Goal: Information Seeking & Learning: Find specific fact

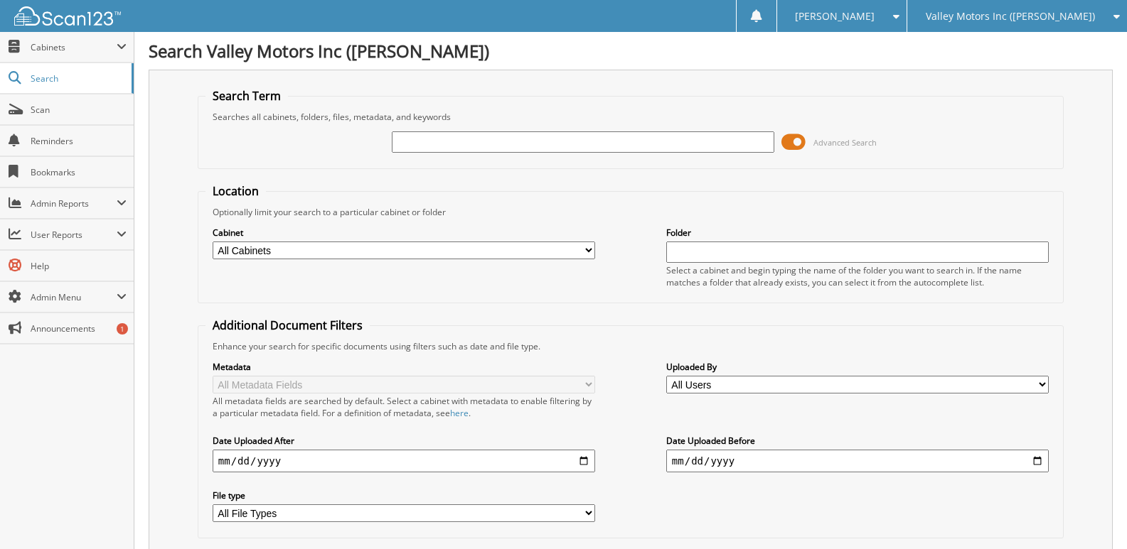
drag, startPoint x: 635, startPoint y: 141, endPoint x: 644, endPoint y: 138, distance: 9.2
click at [638, 140] on input "text" at bounding box center [583, 141] width 382 height 21
type input "[PERSON_NAME]"
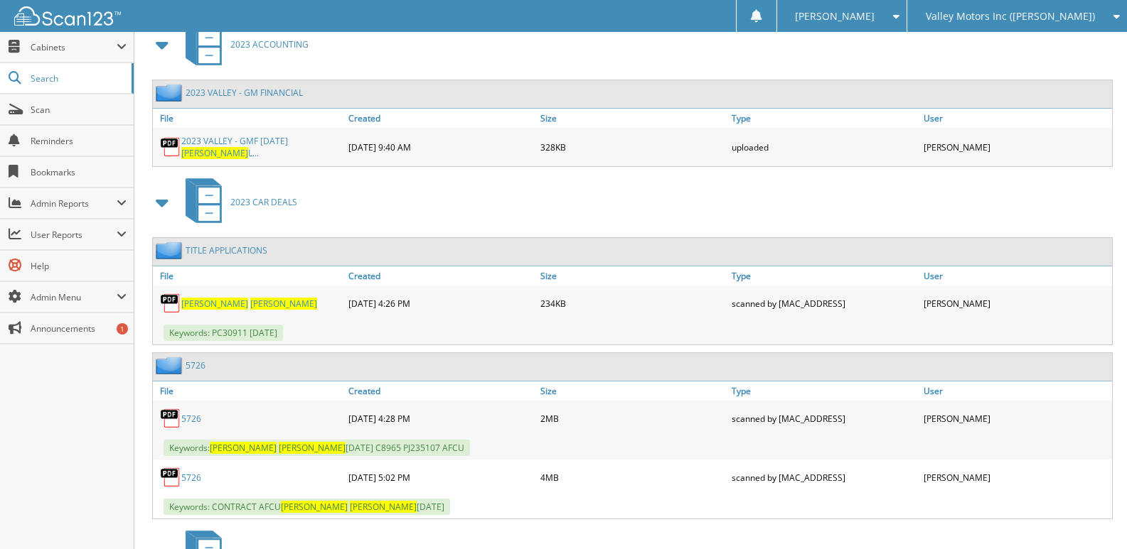
scroll to position [1066, 0]
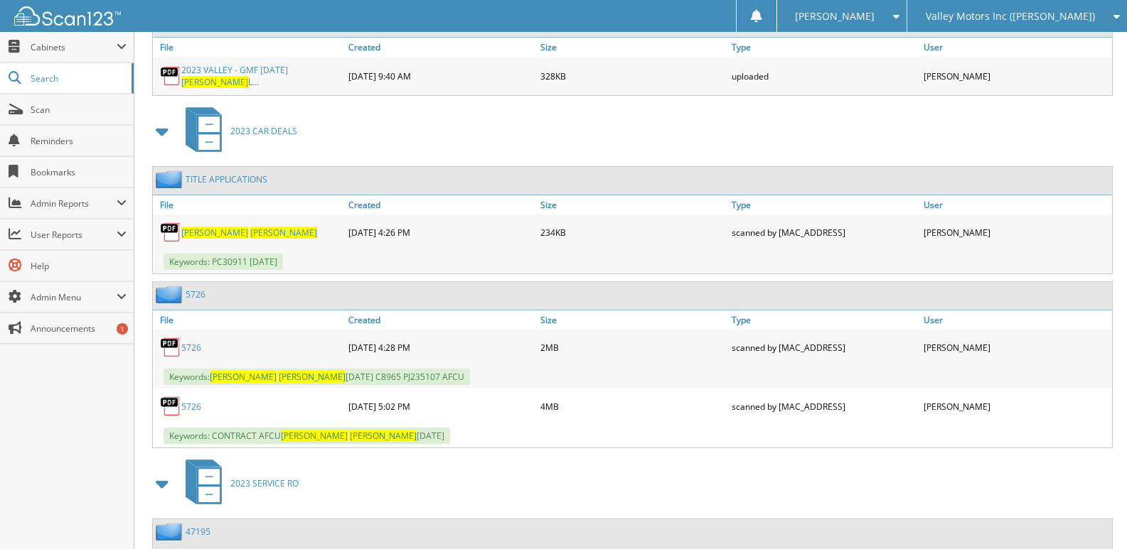
click at [191, 404] on link "5726" at bounding box center [191, 407] width 20 height 12
click at [39, 101] on link "Scan" at bounding box center [67, 110] width 134 height 31
